Goal: Navigation & Orientation: Find specific page/section

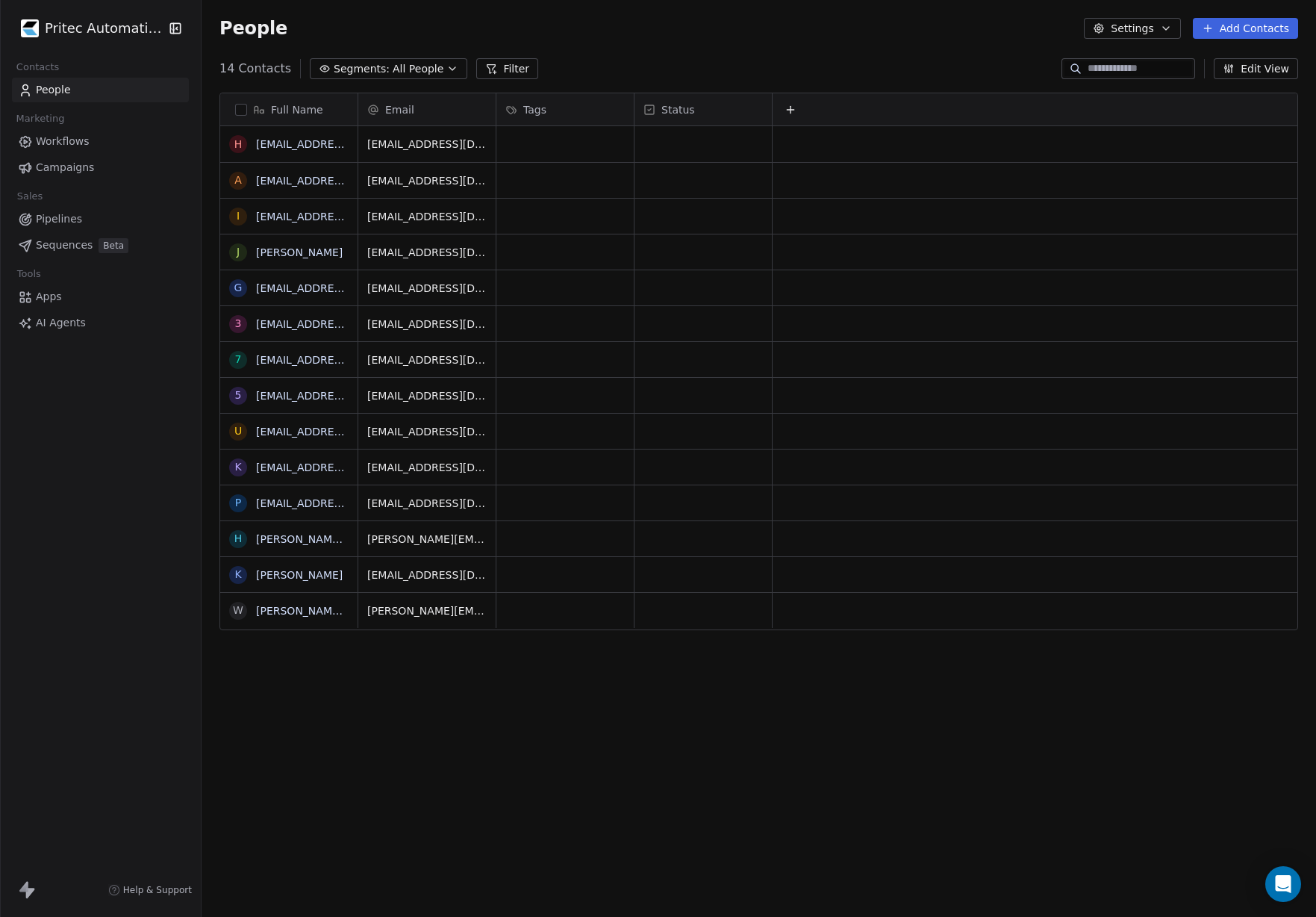
scroll to position [807, 1114]
click at [91, 36] on html "Pritec Automation Contacts People Marketing Workflows Campaigns Sales Pipelines…" at bounding box center [658, 458] width 1316 height 917
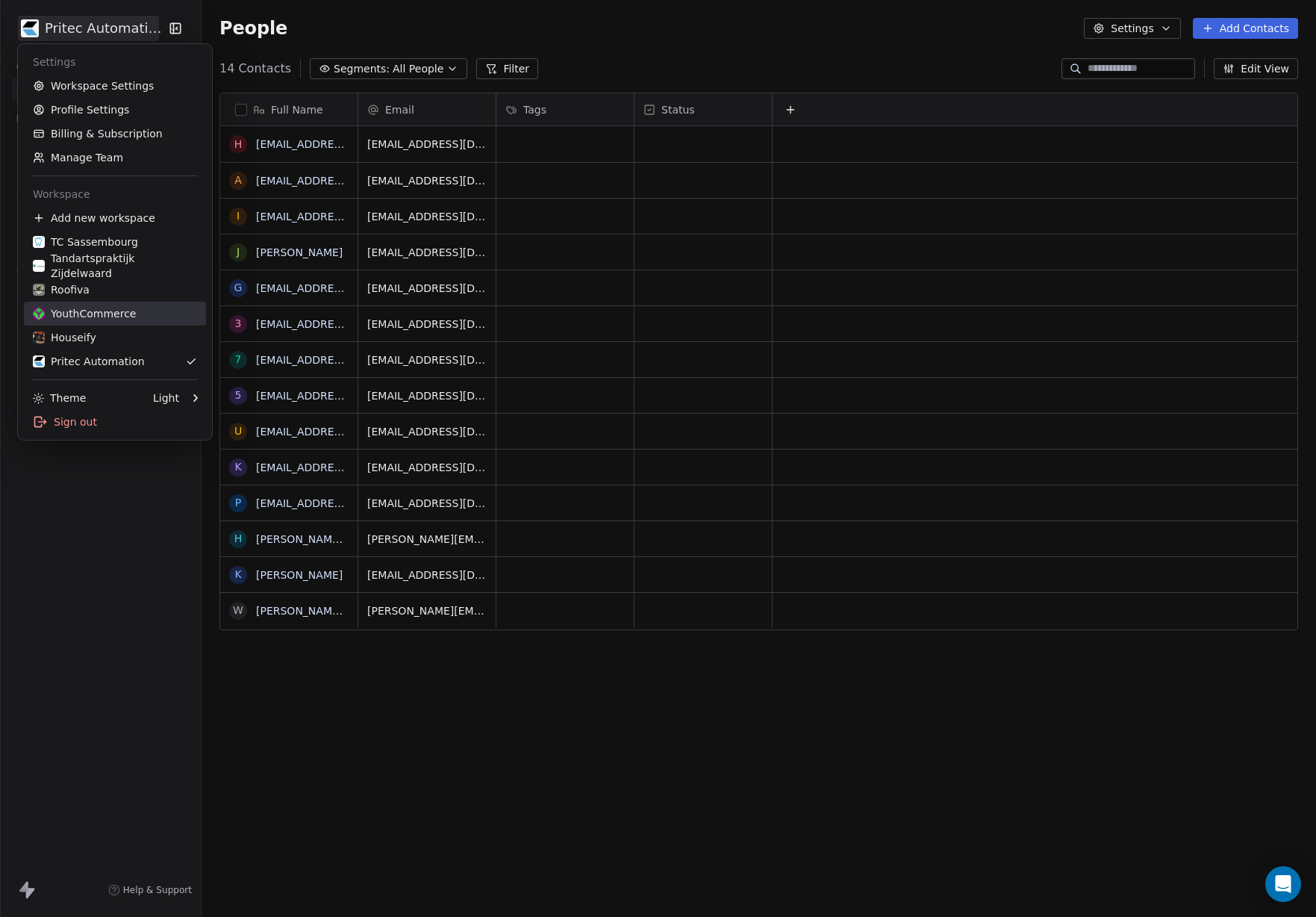
click at [108, 312] on div "YouthCommerce" at bounding box center [84, 313] width 103 height 15
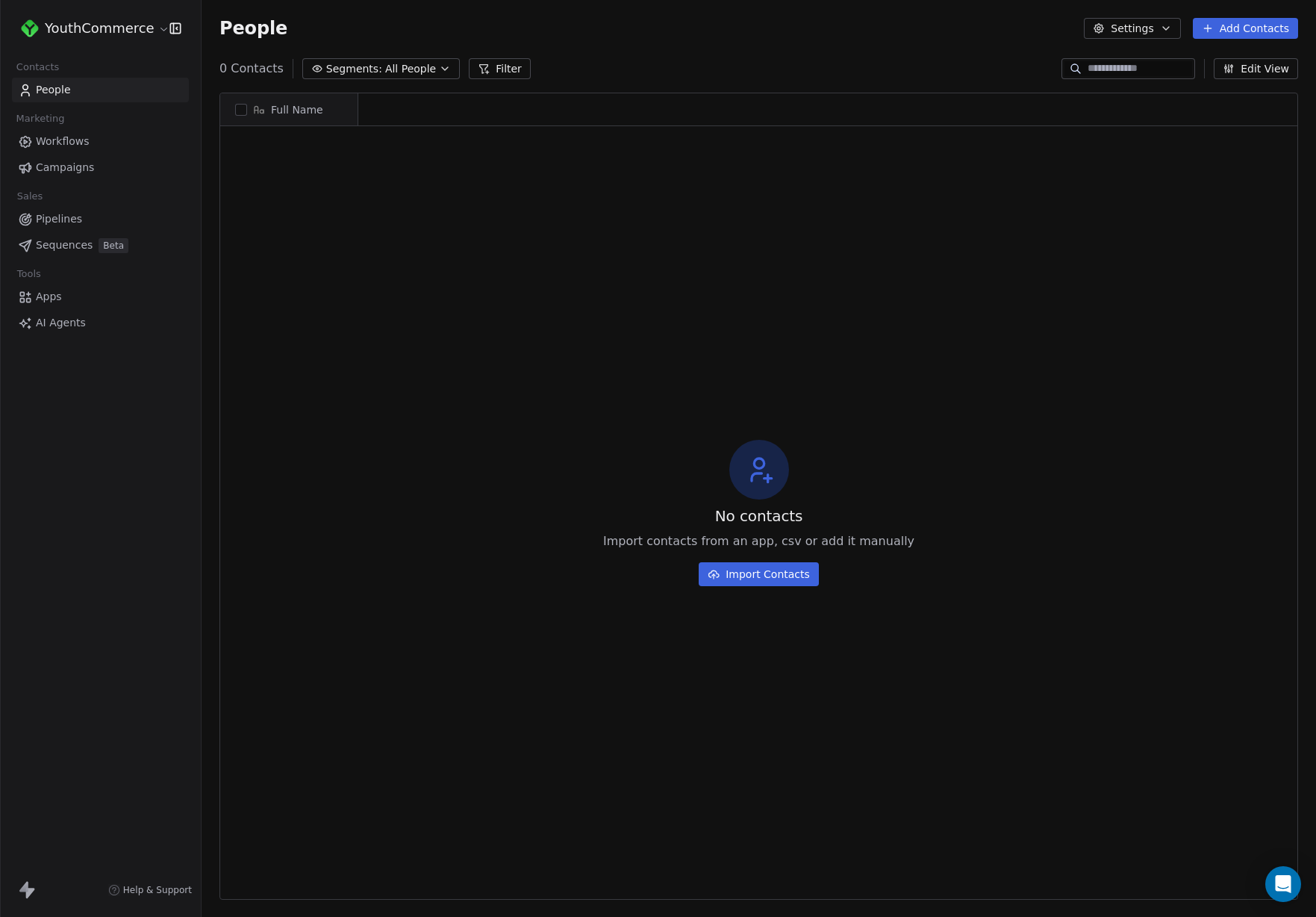
scroll to position [807, 1114]
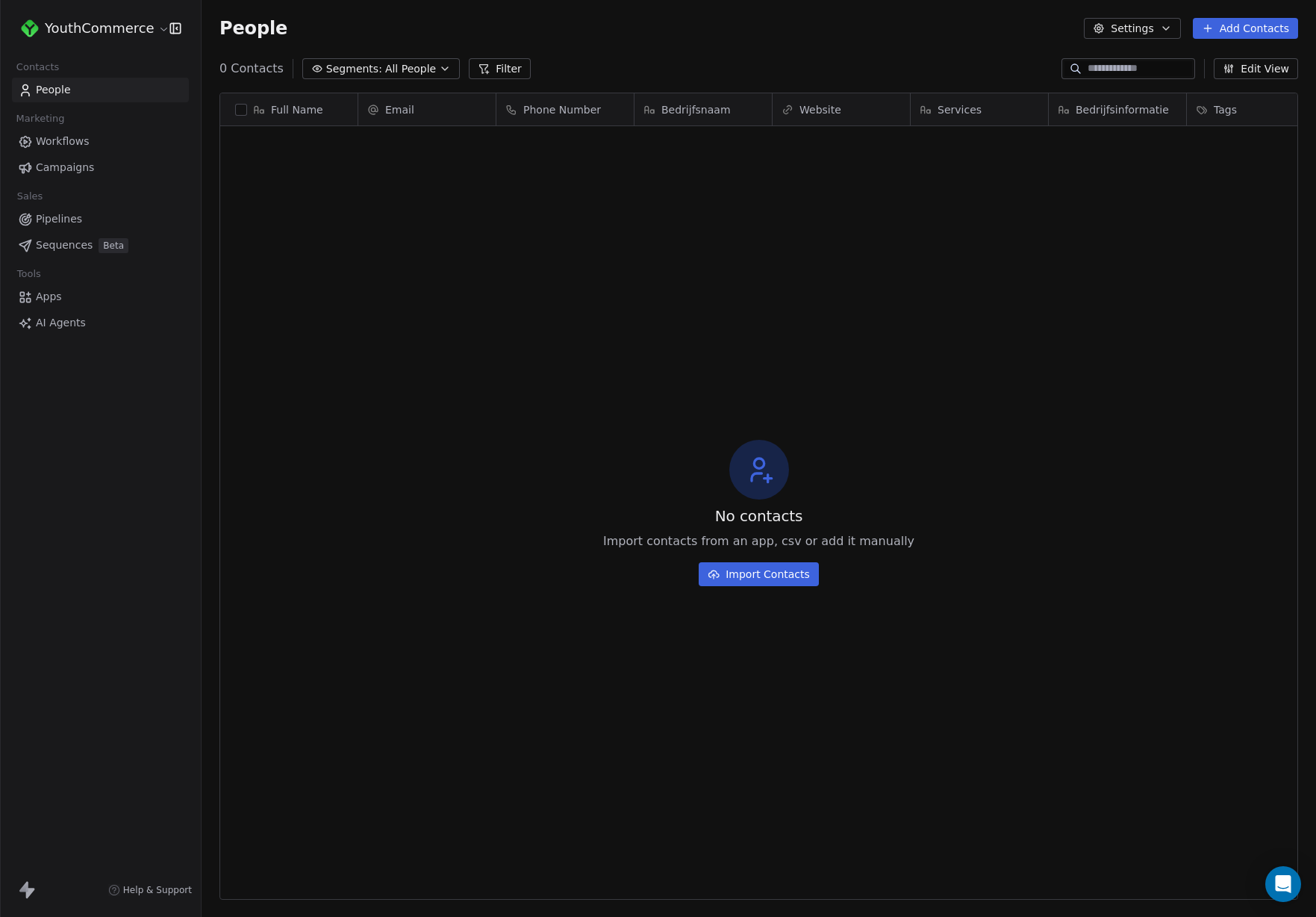
click at [123, 28] on html "YouthCommerce Contacts People Marketing Workflows Campaigns Sales Pipelines Seq…" at bounding box center [658, 458] width 1316 height 917
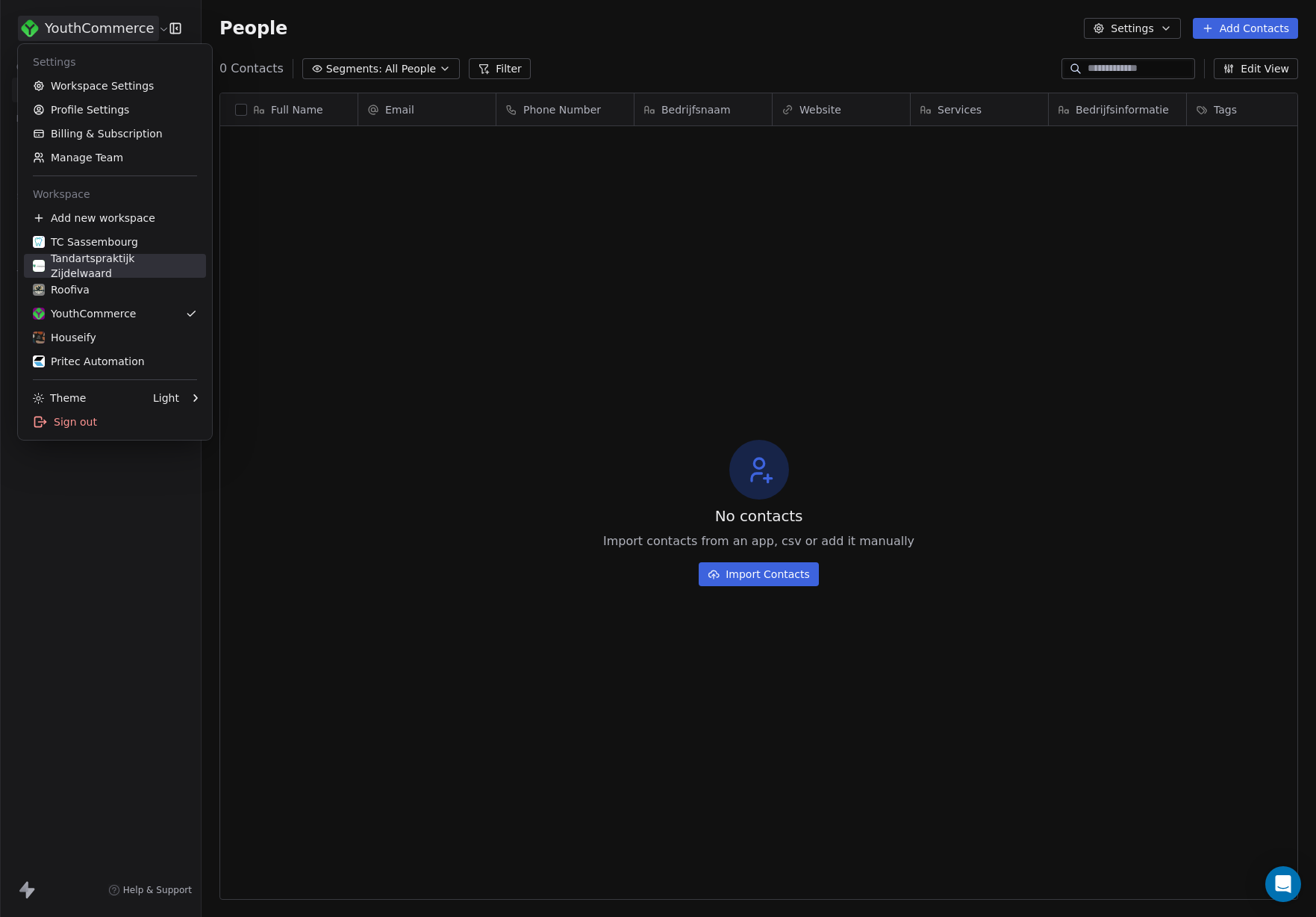
click at [127, 272] on div "Tandartspraktijk Zijdelwaard" at bounding box center [115, 265] width 164 height 30
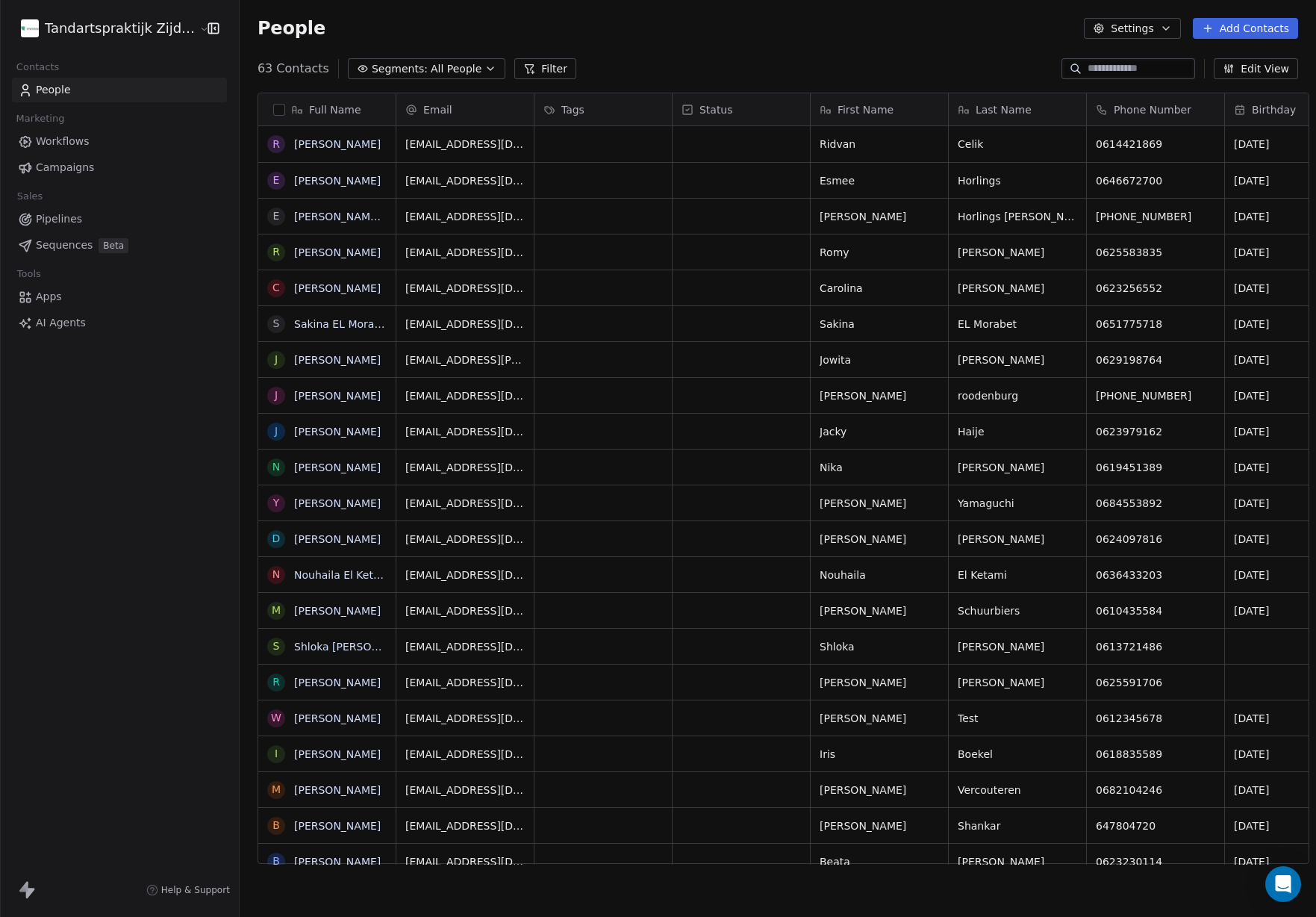
scroll to position [807, 1088]
click at [132, 34] on html "Tandartspraktijk Zijdelwaard Contacts People Marketing Workflows Campaigns Sale…" at bounding box center [658, 458] width 1316 height 917
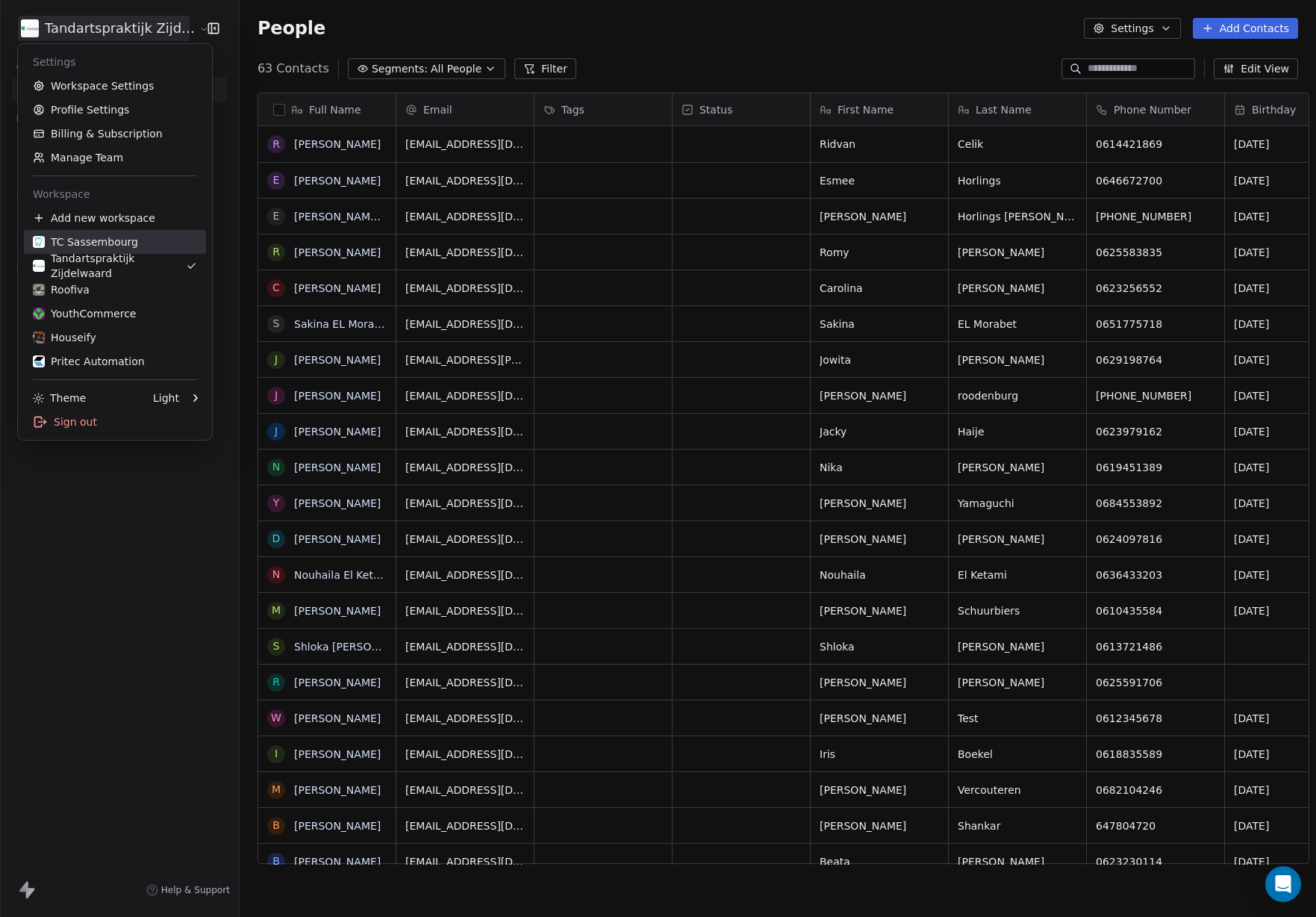
click at [118, 244] on div "TC Sassembourg" at bounding box center [86, 242] width 105 height 15
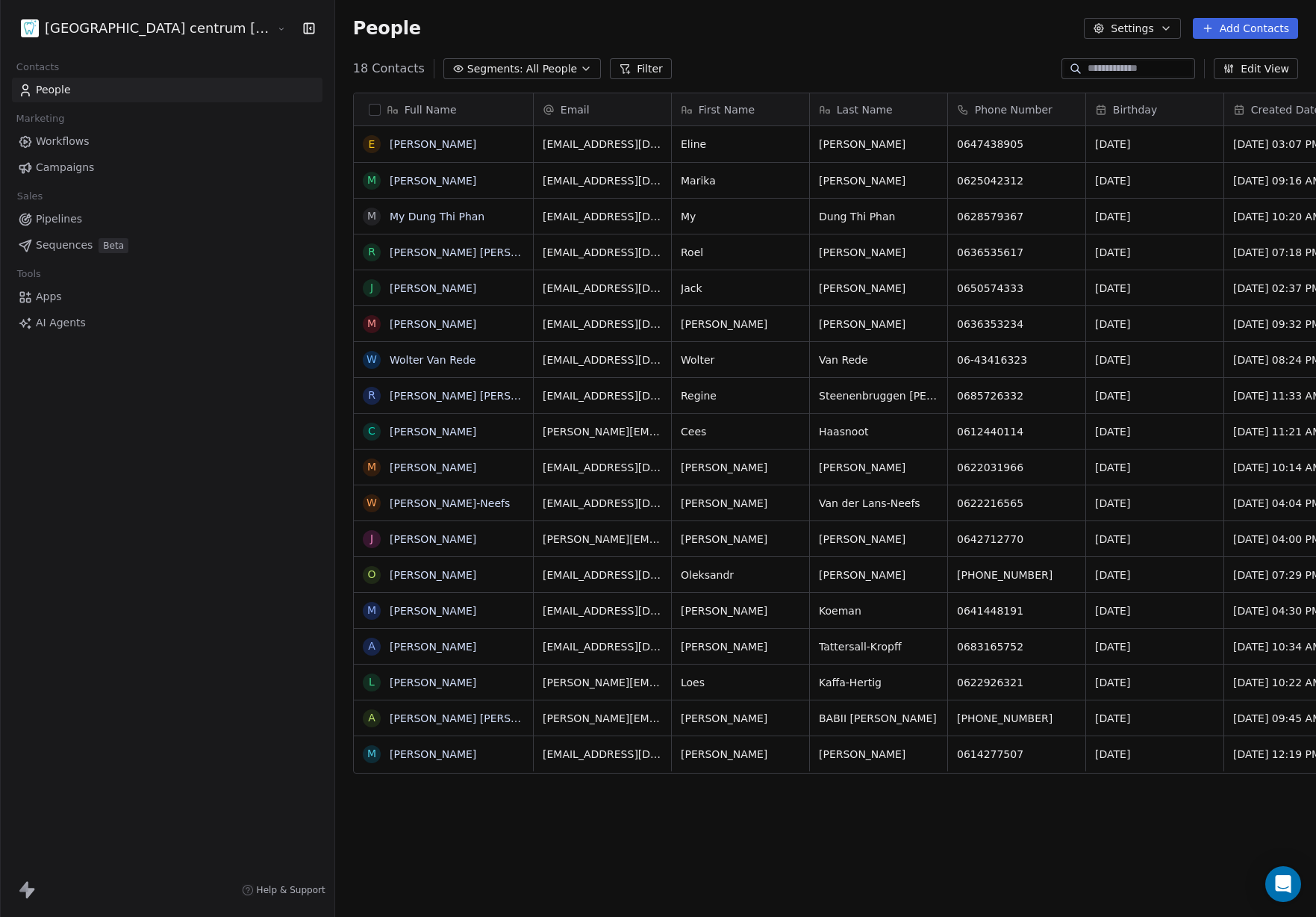
scroll to position [807, 1045]
click at [144, 22] on html "Tandheelkundig centrum Sassembourg Contacts People Marketing Workflows Campaign…" at bounding box center [658, 458] width 1316 height 917
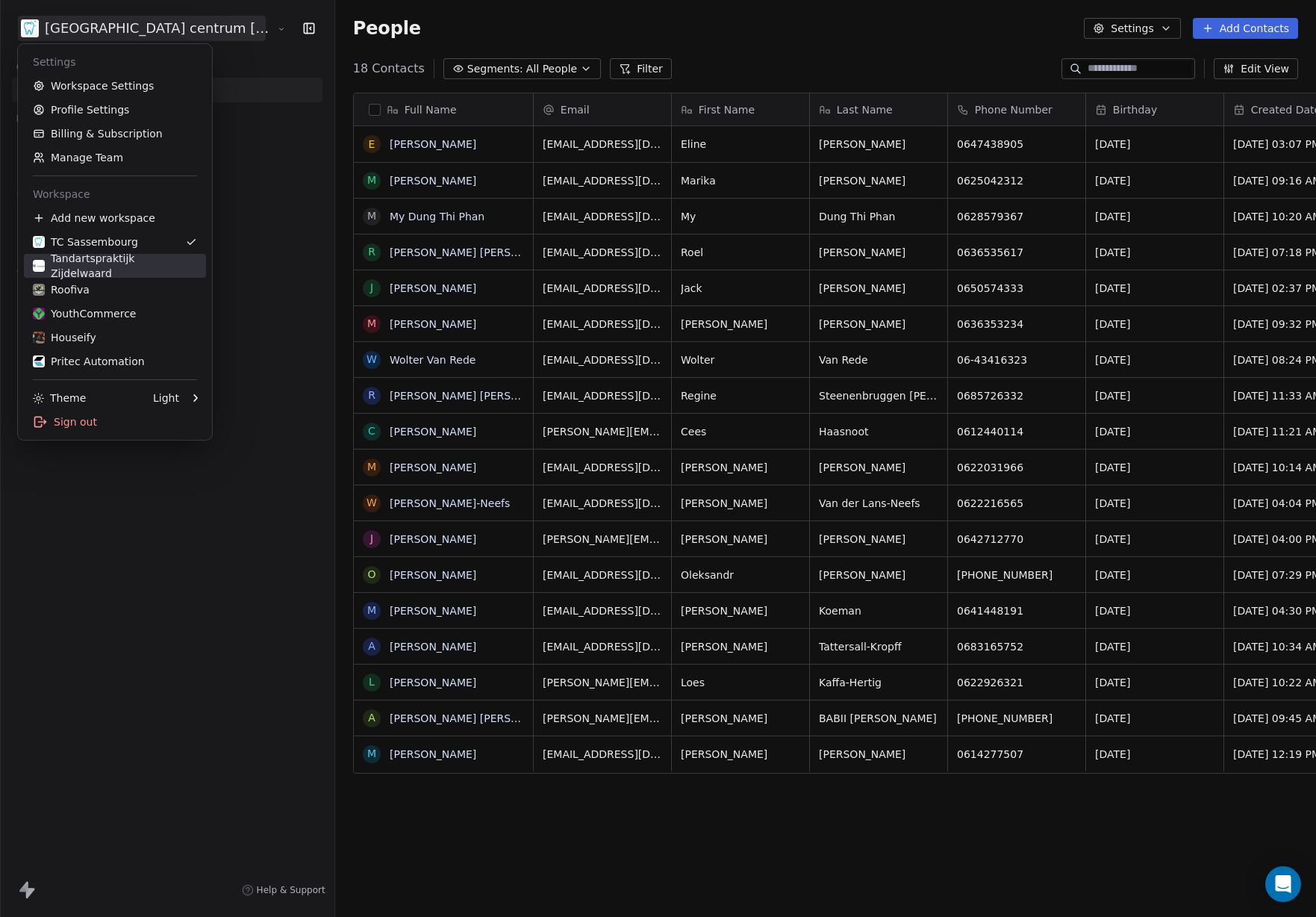
click at [118, 265] on div "Tandartspraktijk Zijdelwaard" at bounding box center [115, 265] width 164 height 30
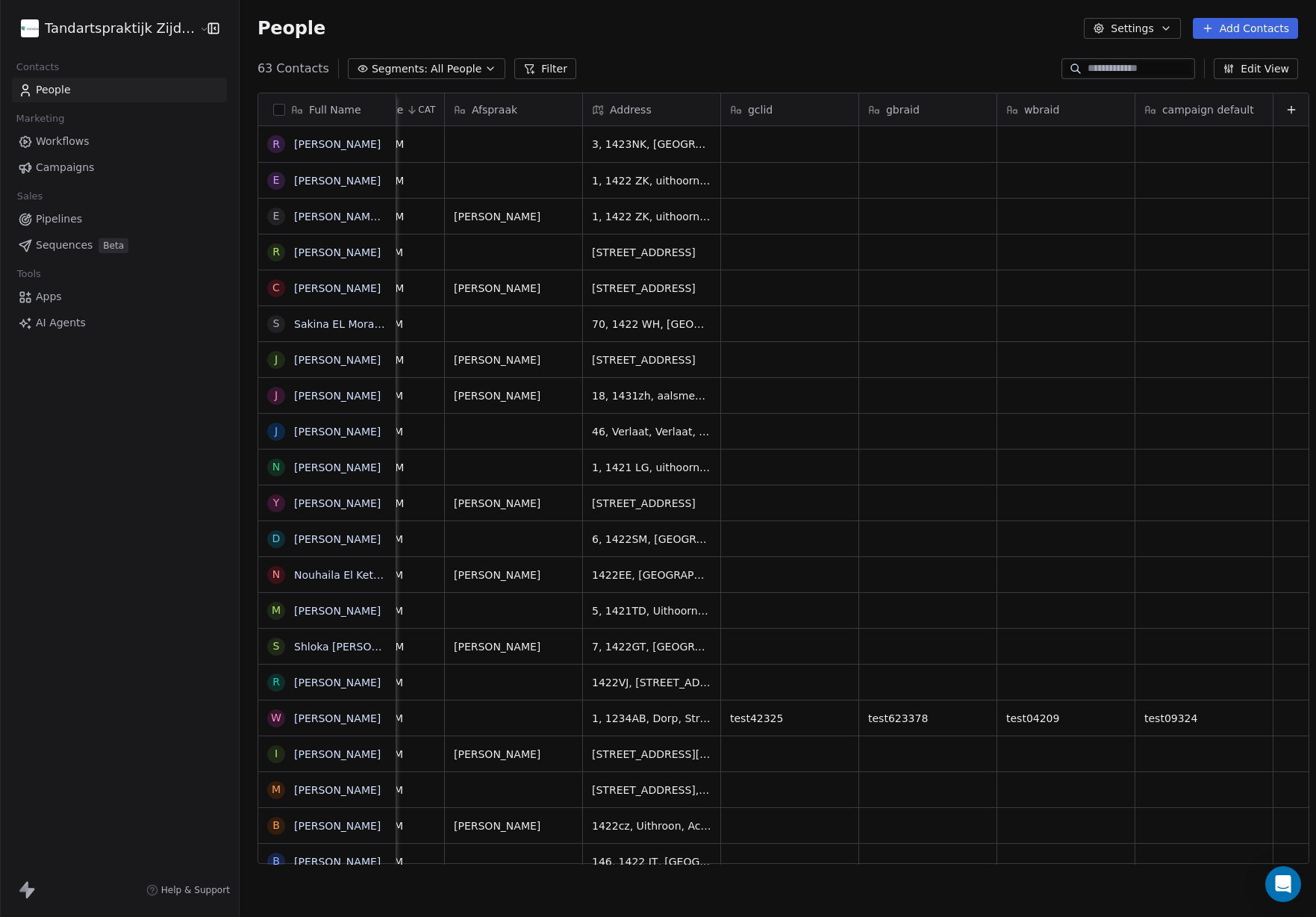
scroll to position [0, 1057]
click at [1235, 72] on icon "button" at bounding box center [1229, 68] width 12 height 12
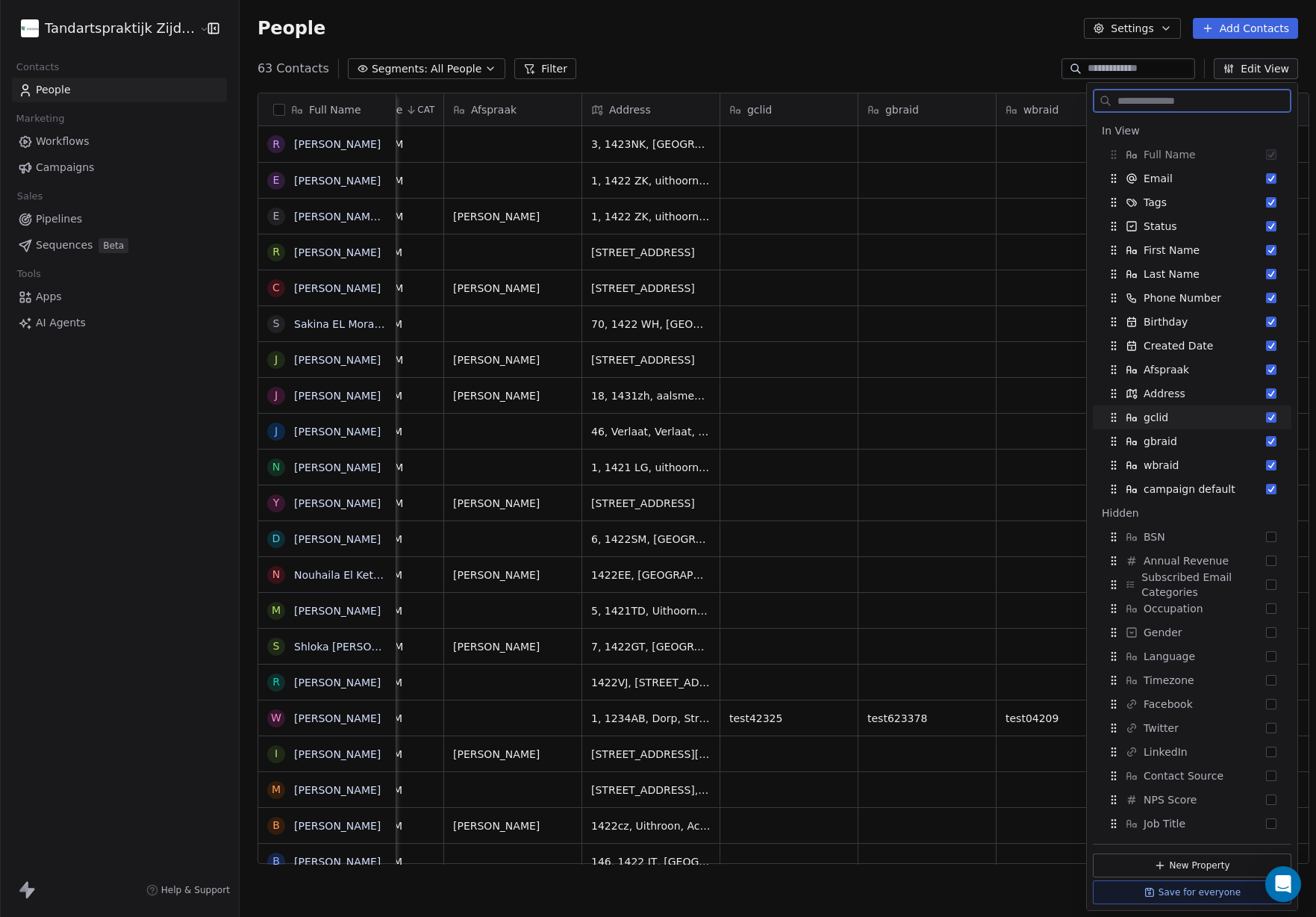
click at [1277, 419] on div "gclid" at bounding box center [1192, 418] width 187 height 24
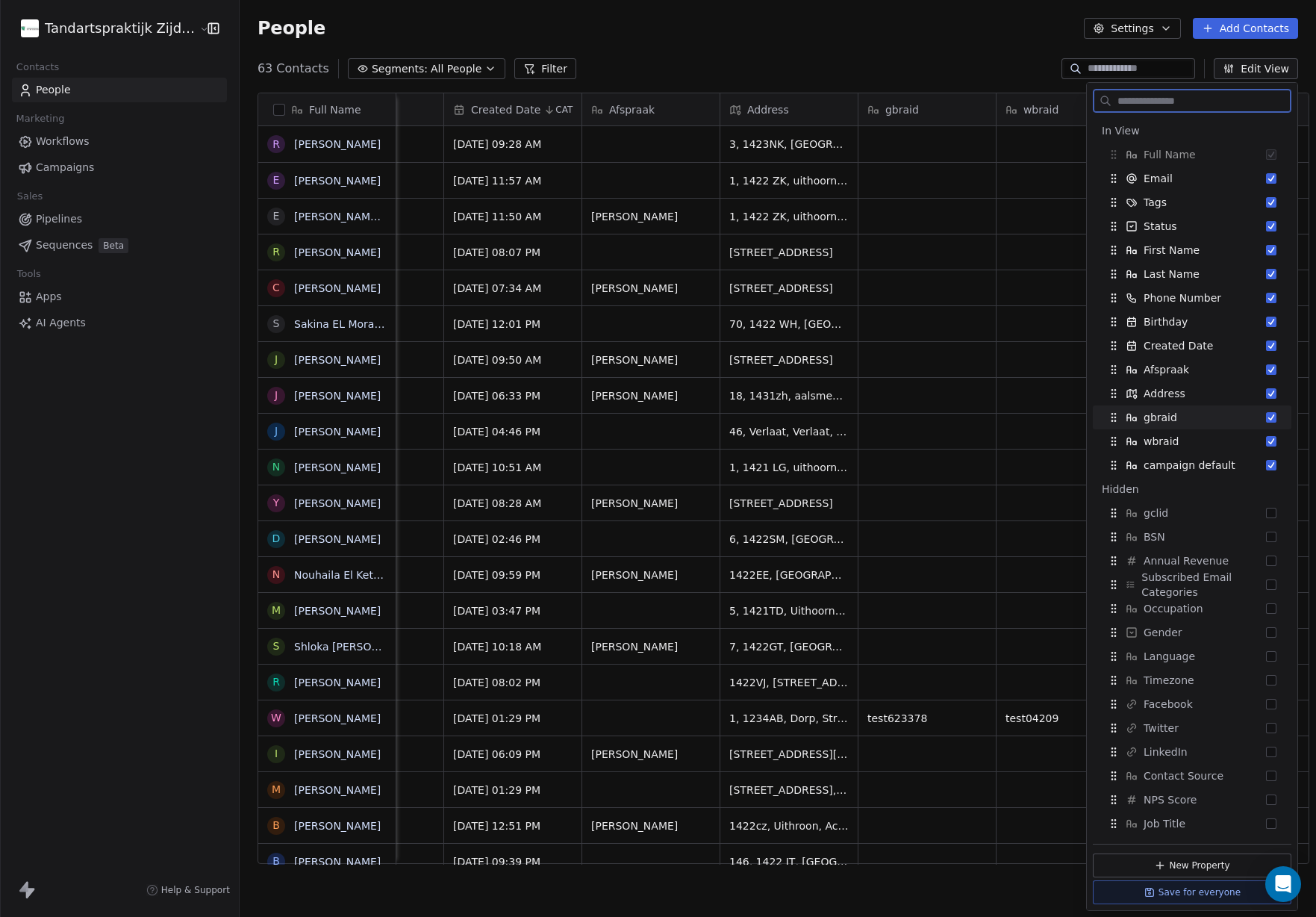
click at [1273, 427] on div "gbraid" at bounding box center [1192, 418] width 187 height 24
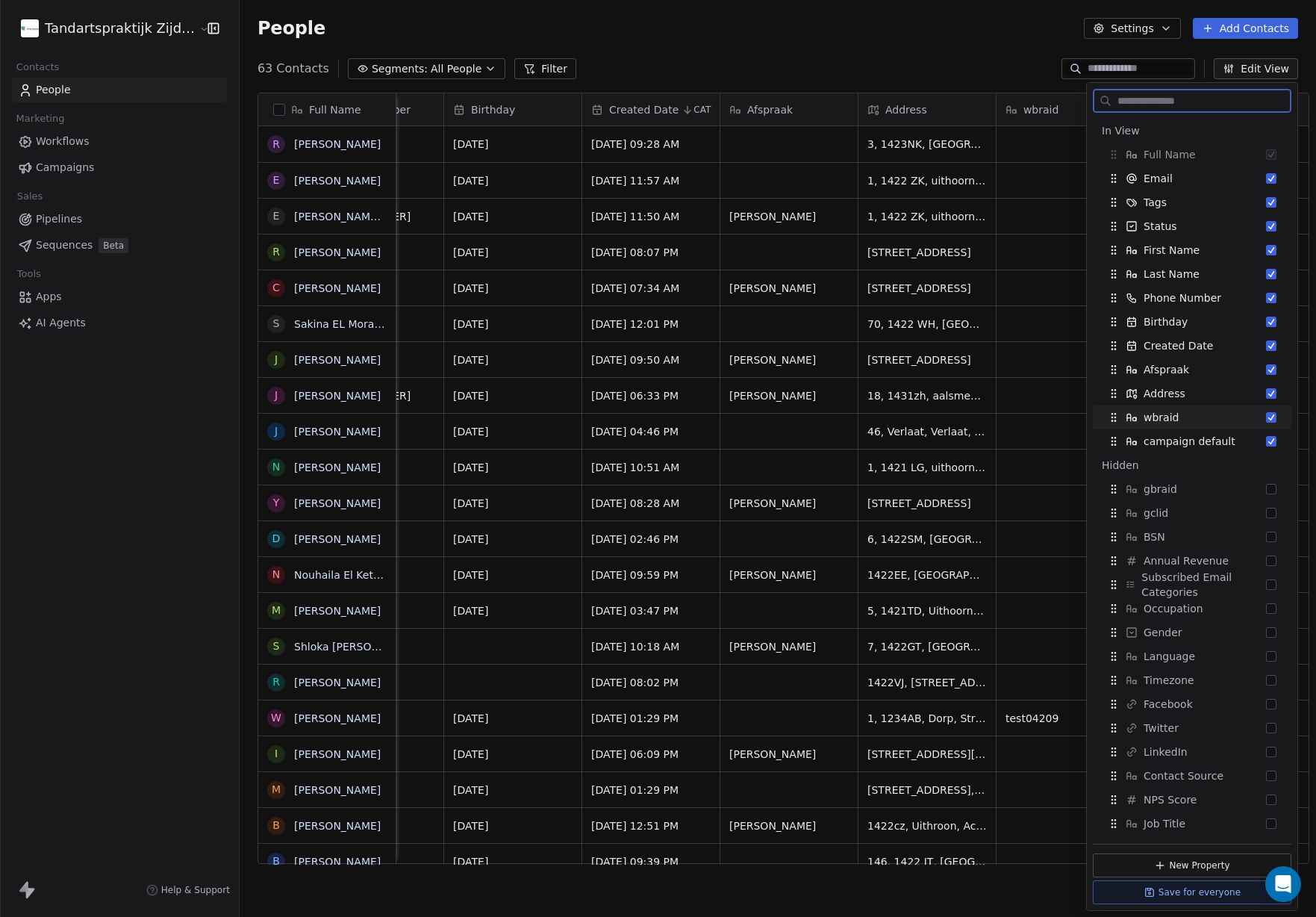
click at [1271, 427] on div "wbraid" at bounding box center [1192, 418] width 187 height 24
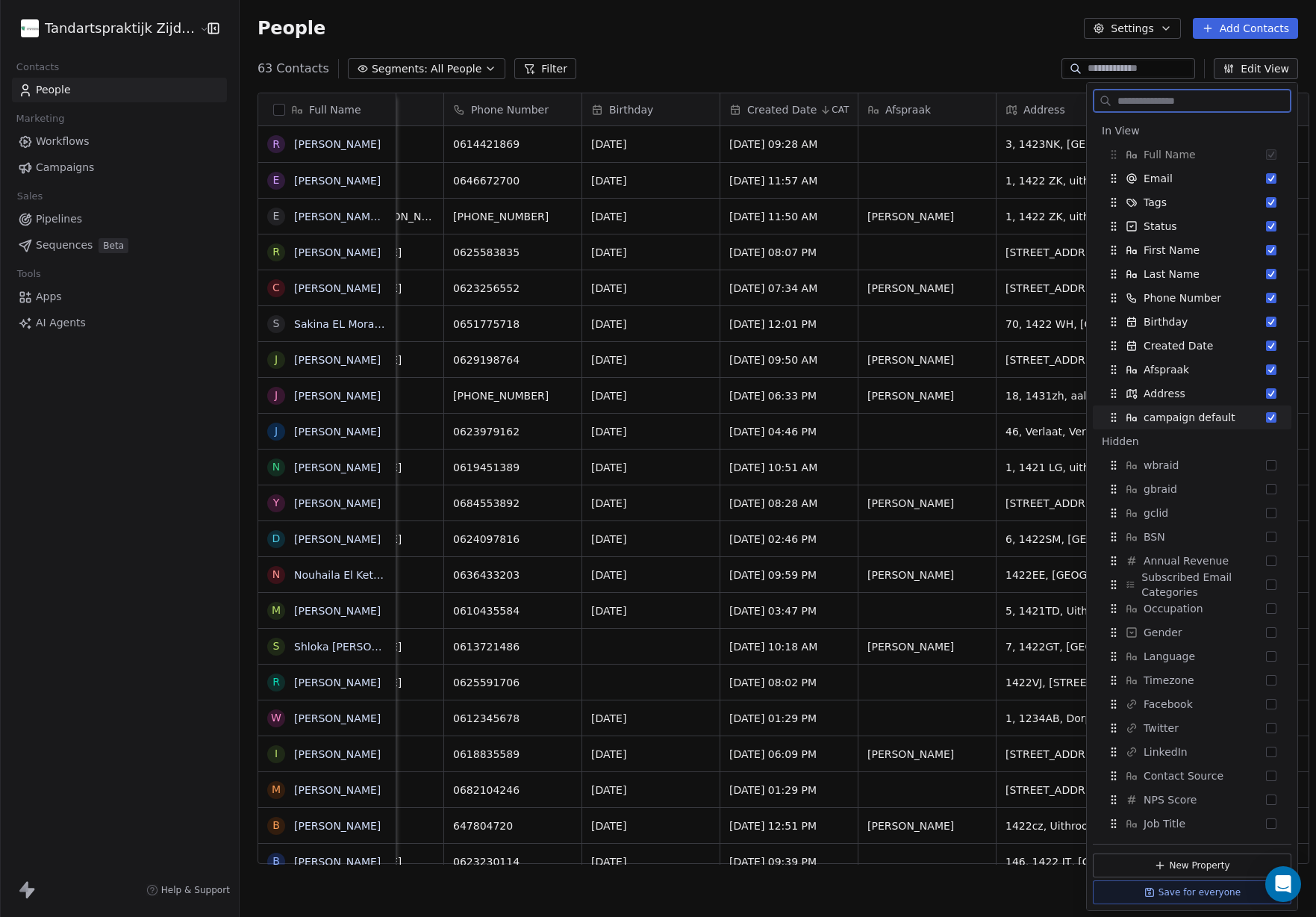
click at [1271, 427] on div "campaign default" at bounding box center [1192, 418] width 187 height 24
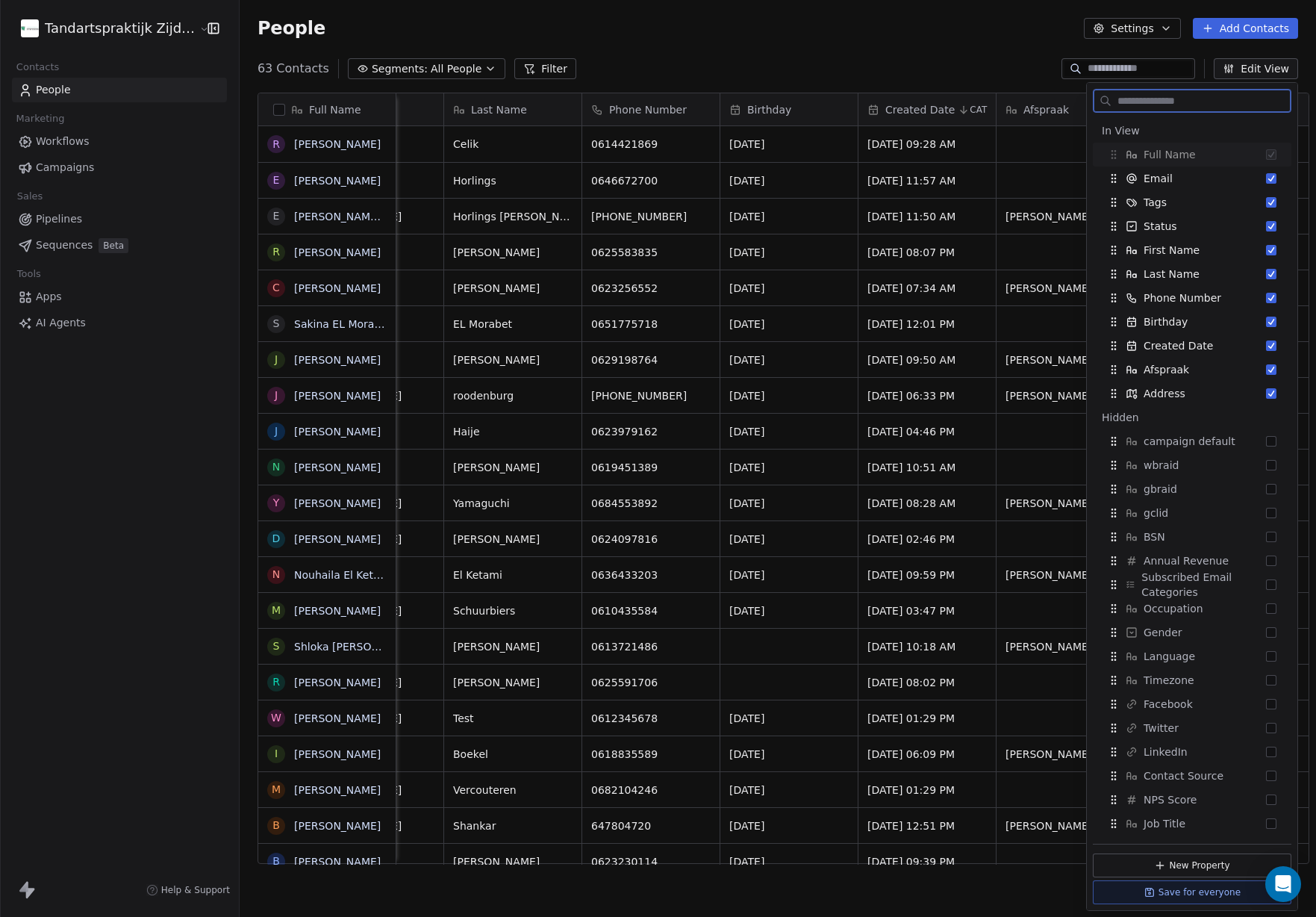
scroll to position [0, 505]
click at [1254, 74] on button "Edit View" at bounding box center [1256, 69] width 84 height 21
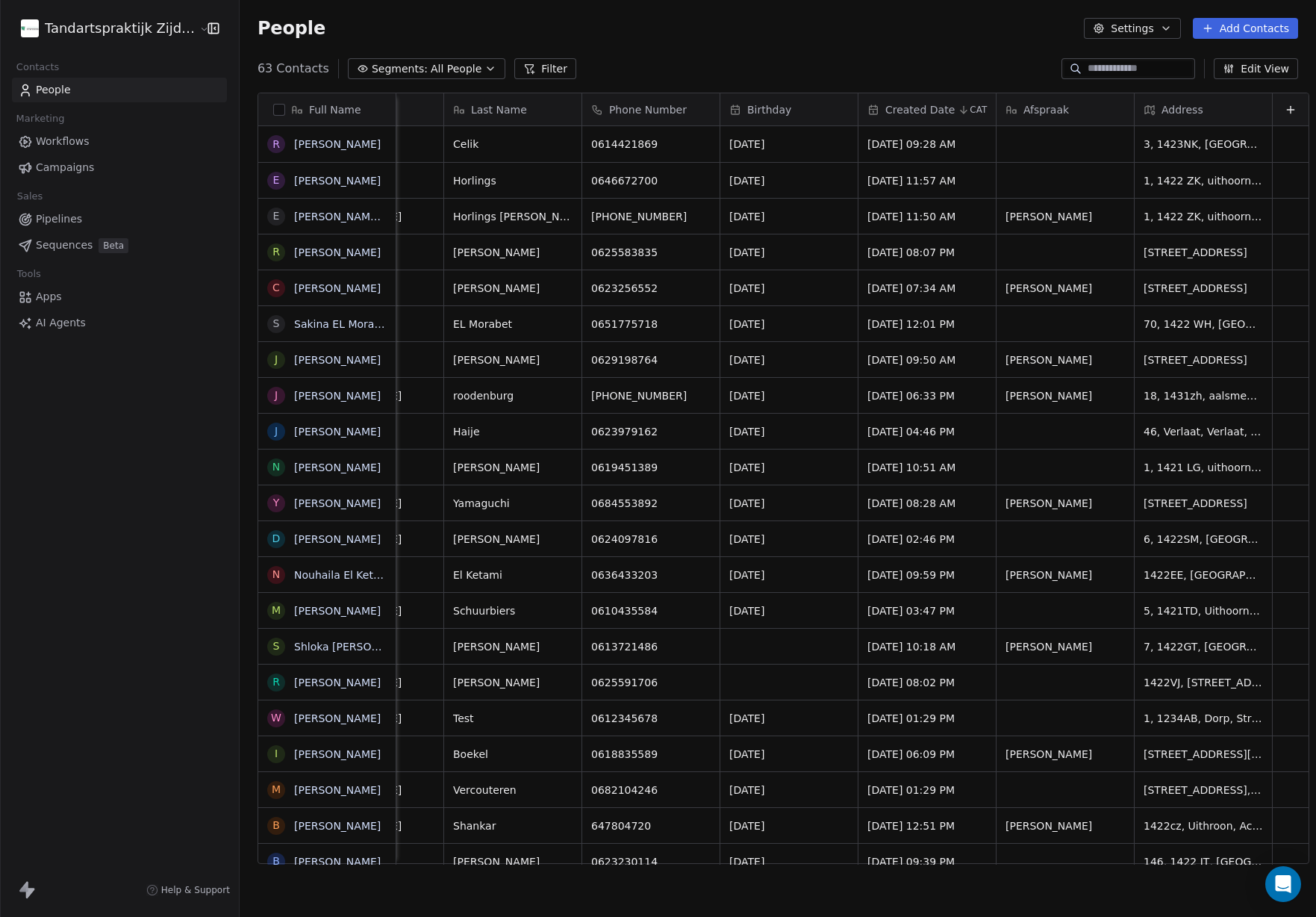
click at [155, 26] on html "Tandartspraktijk Zijdelwaard Contacts People Marketing Workflows Campaigns Sale…" at bounding box center [658, 458] width 1316 height 917
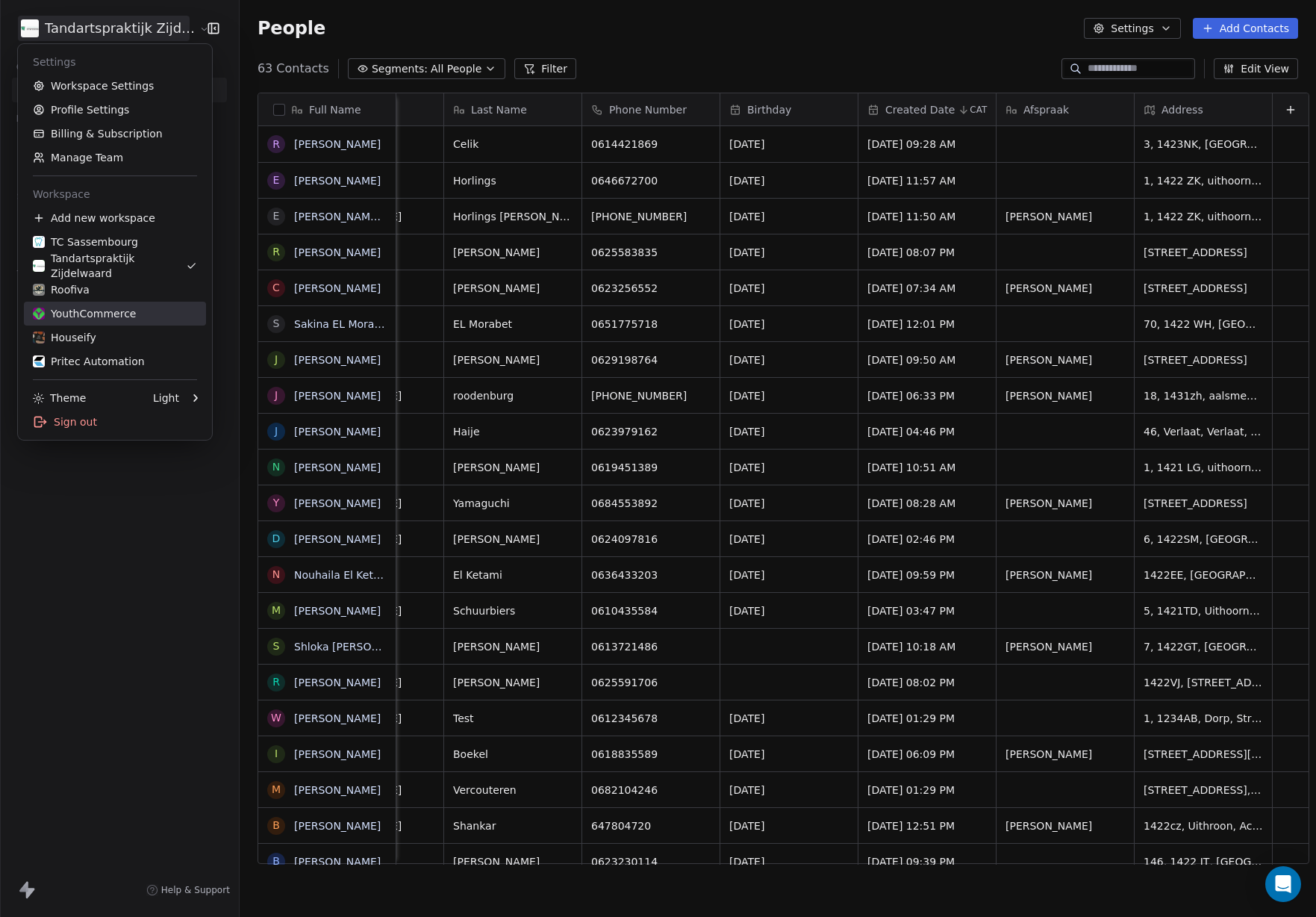
click at [142, 309] on div "YouthCommerce" at bounding box center [115, 313] width 164 height 15
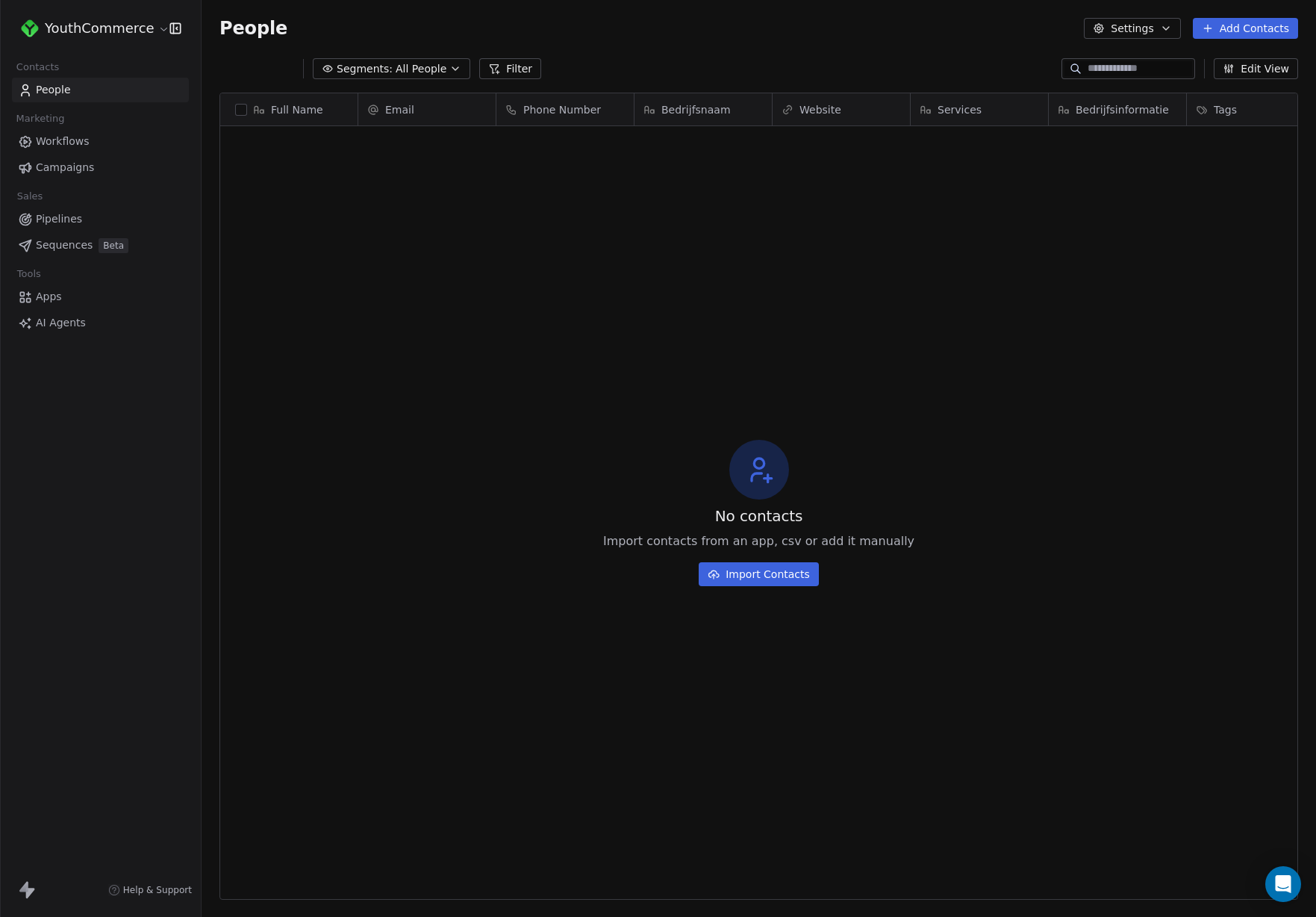
scroll to position [807, 1114]
